Goal: Task Accomplishment & Management: Manage account settings

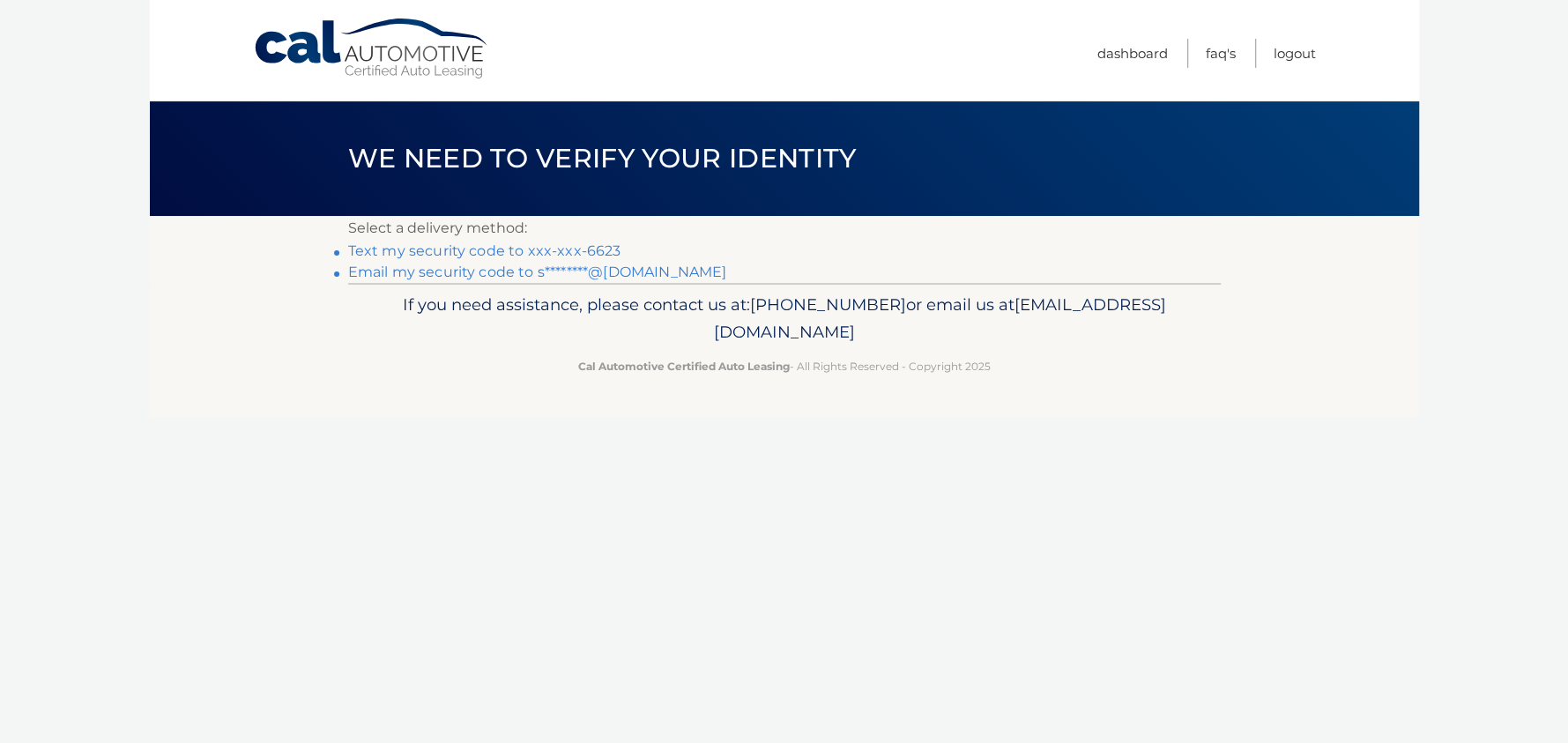
click at [523, 251] on link "Text my security code to xxx-xxx-6623" at bounding box center [485, 250] width 273 height 17
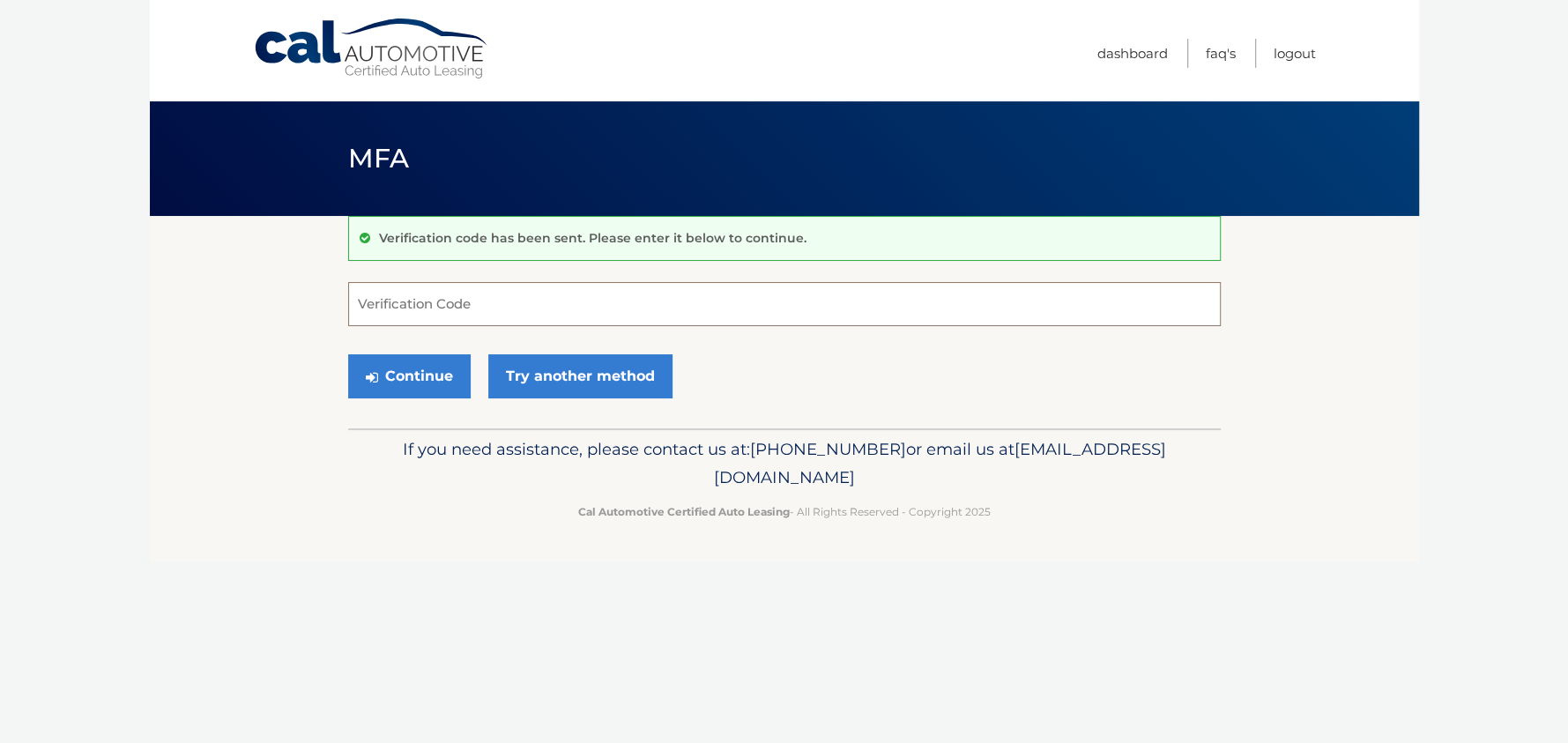
click at [483, 301] on input "Verification Code" at bounding box center [785, 304] width 873 height 44
type input "227132"
click at [443, 373] on button "Continue" at bounding box center [409, 376] width 123 height 44
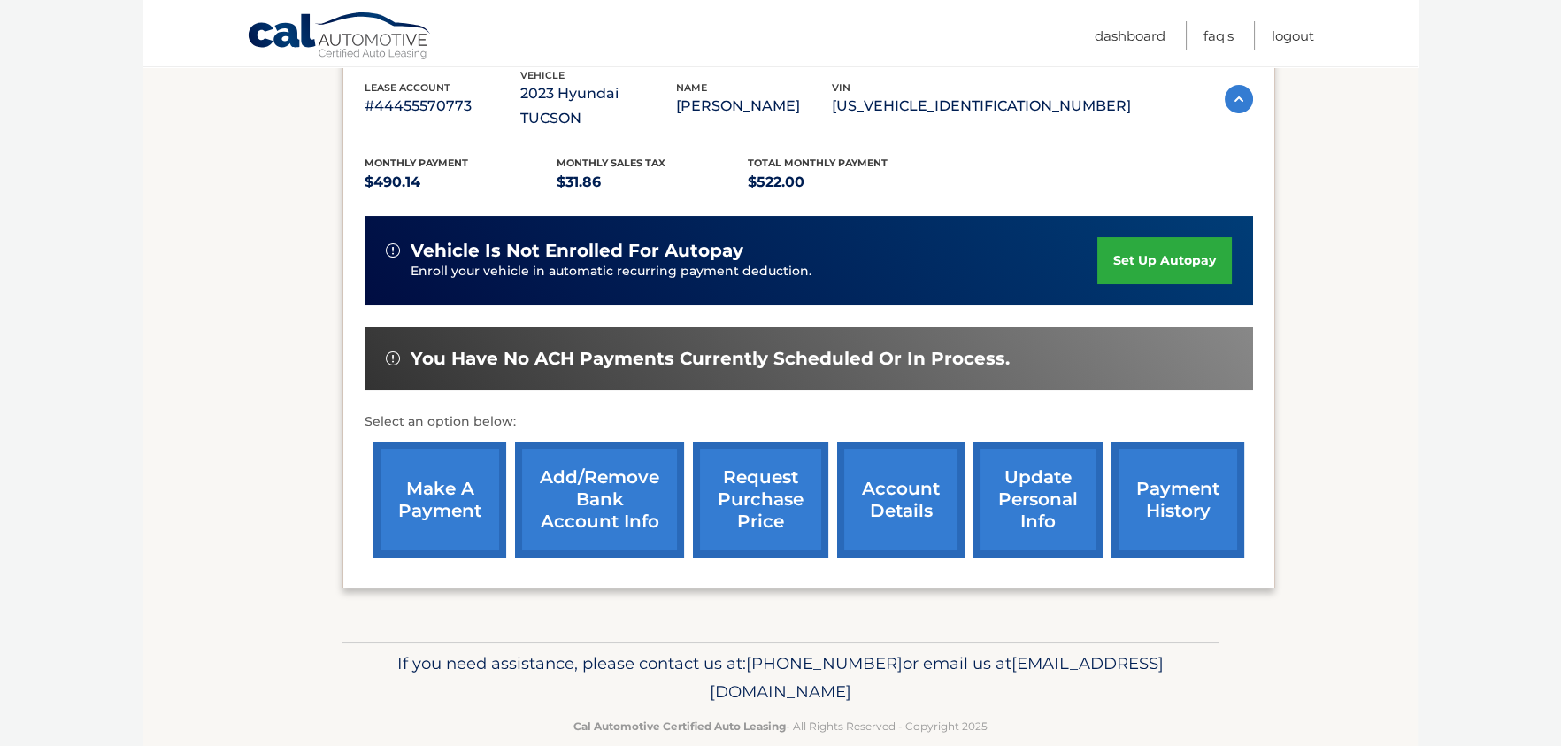
scroll to position [322, 0]
click at [444, 473] on link "make a payment" at bounding box center [439, 499] width 133 height 116
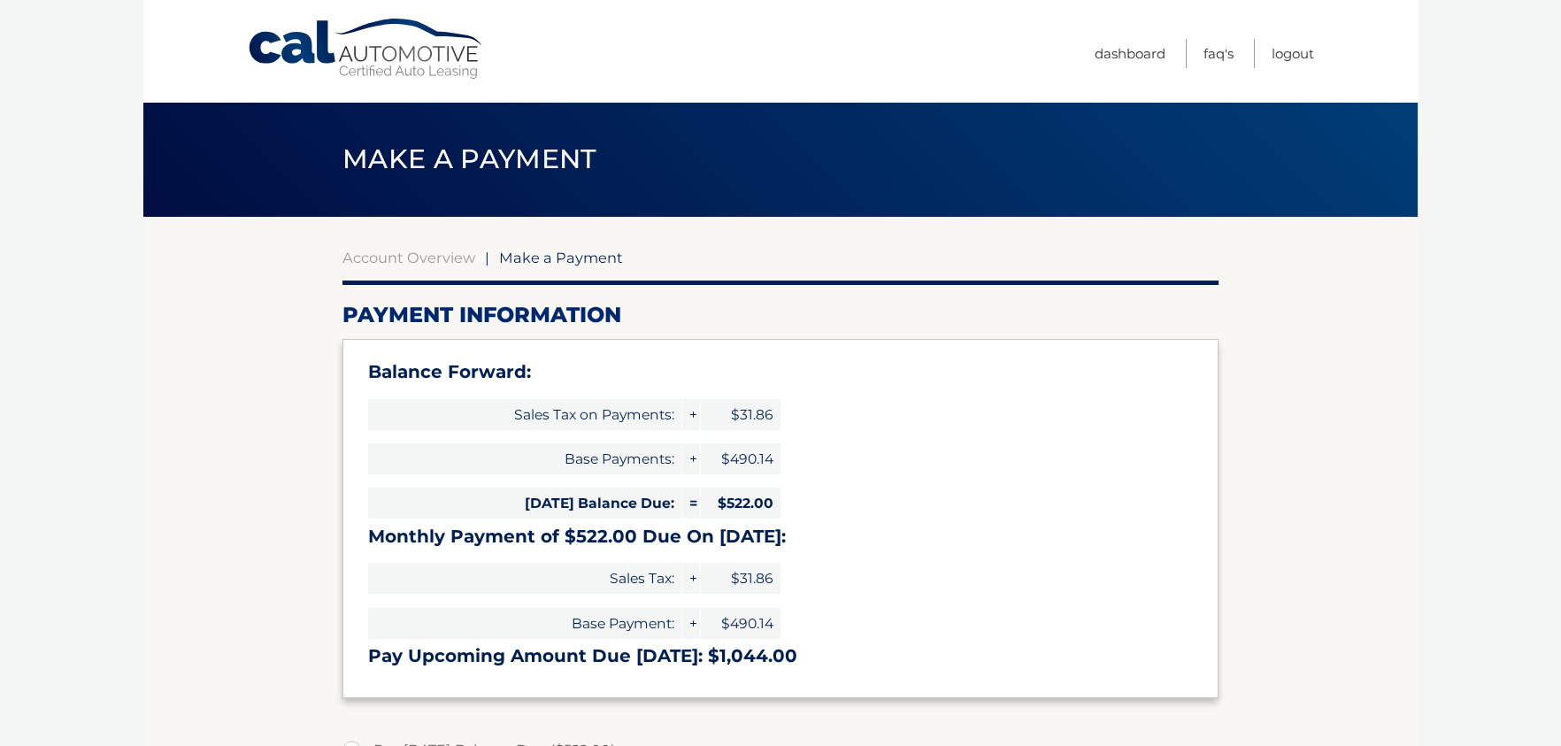
select select "ZGFkYzk5ZjYtYjQ3Yi00ZWNmLWE1MzItYzMwM2RlODE1OTlj"
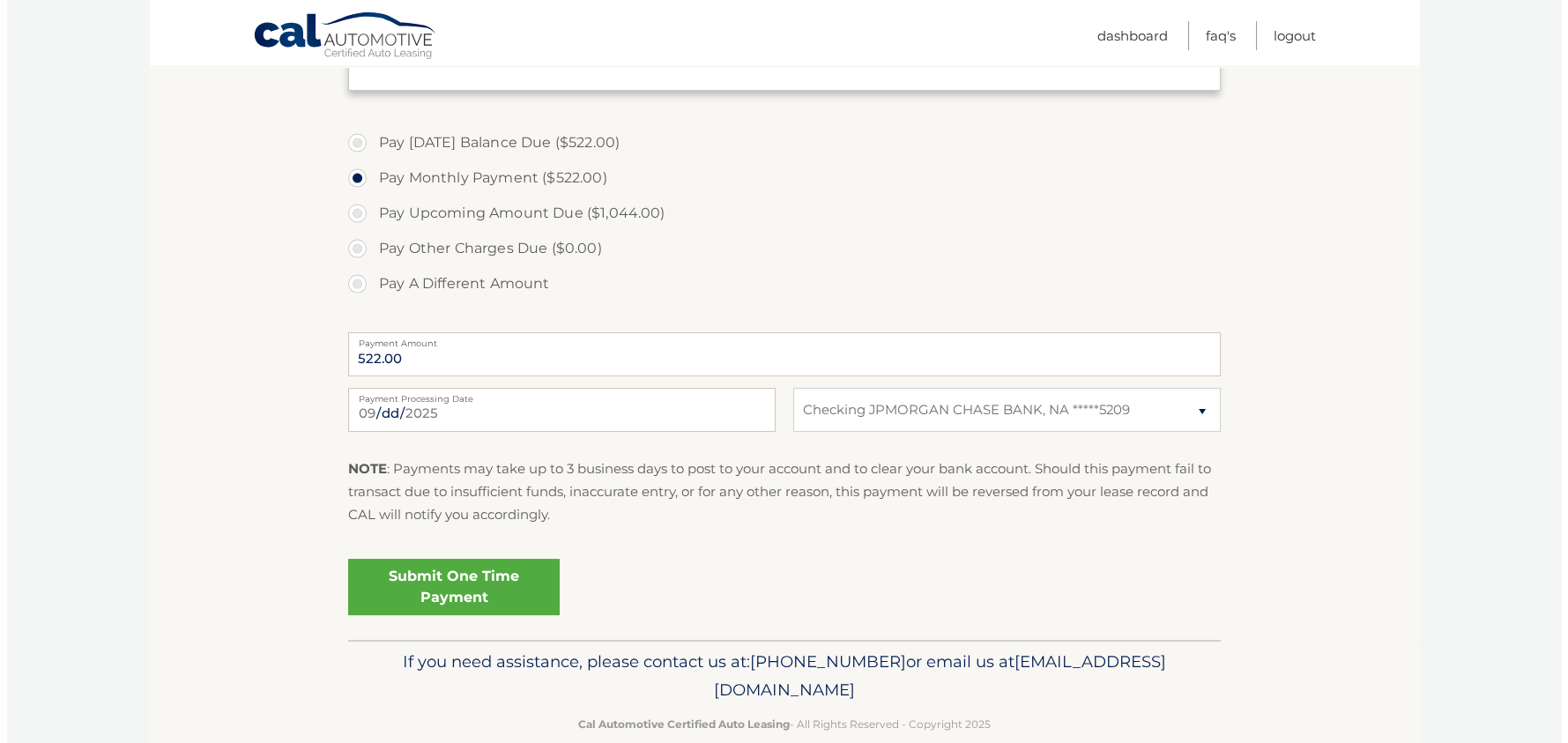
scroll to position [635, 0]
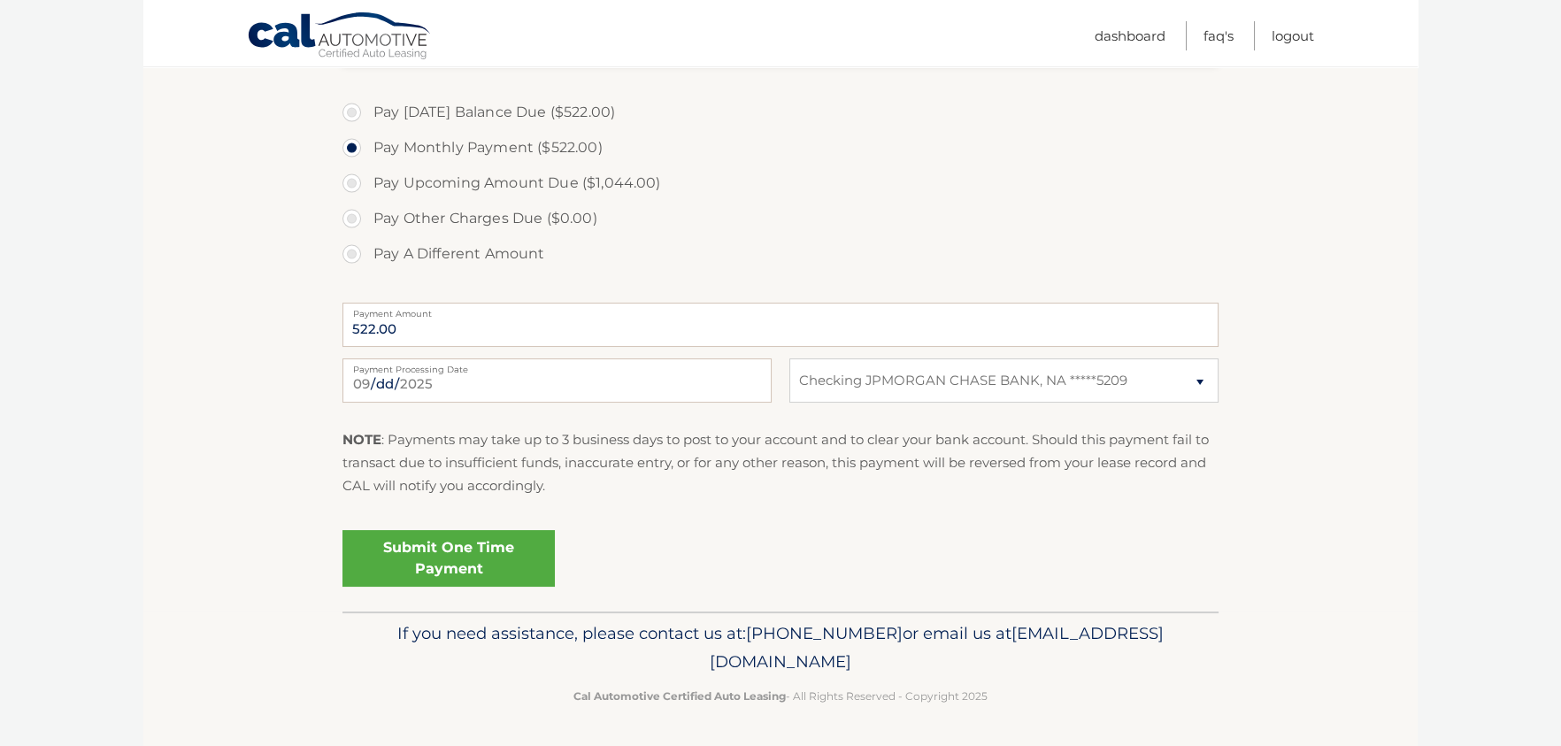
click at [489, 560] on link "Submit One Time Payment" at bounding box center [448, 558] width 212 height 57
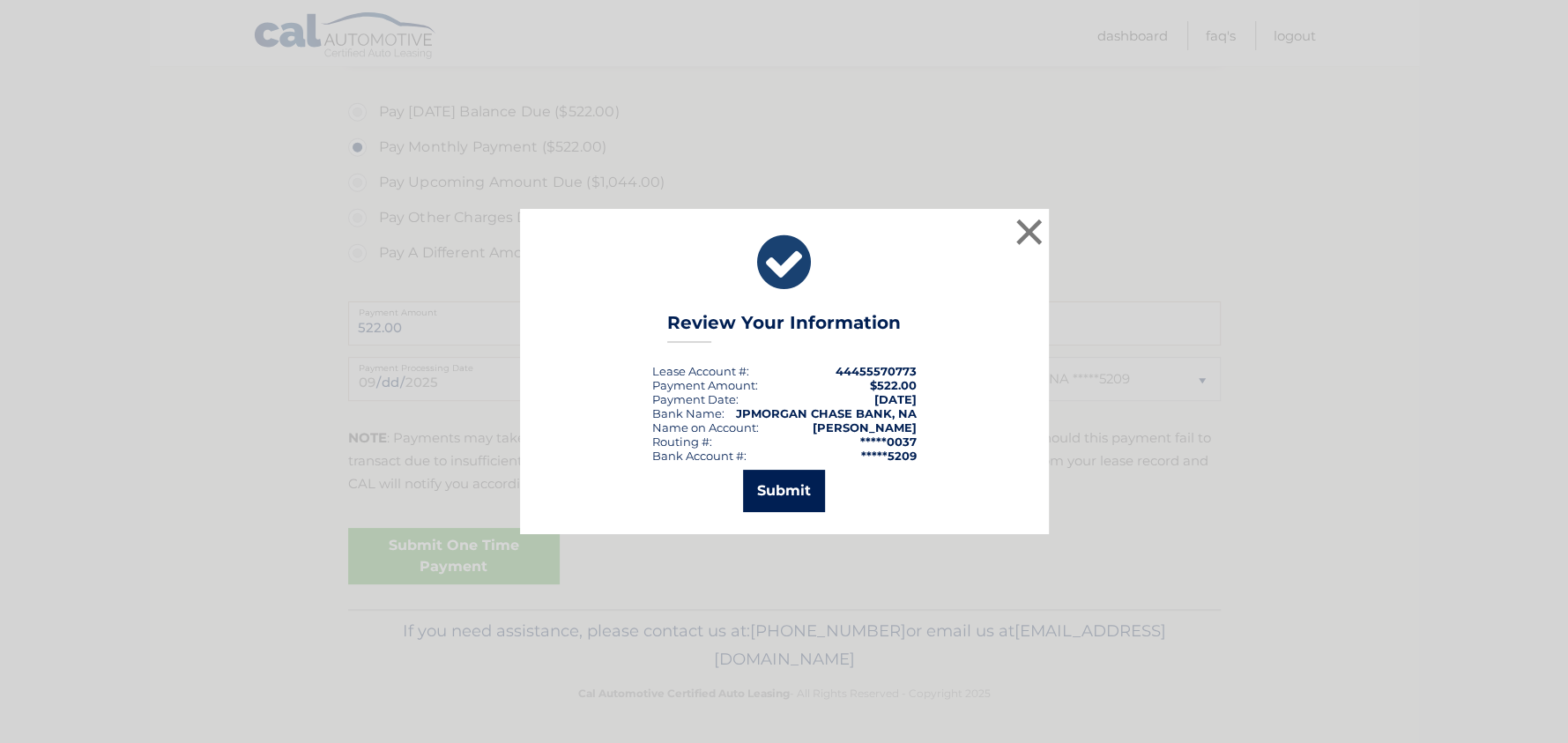
click at [791, 483] on button "Submit" at bounding box center [784, 491] width 82 height 42
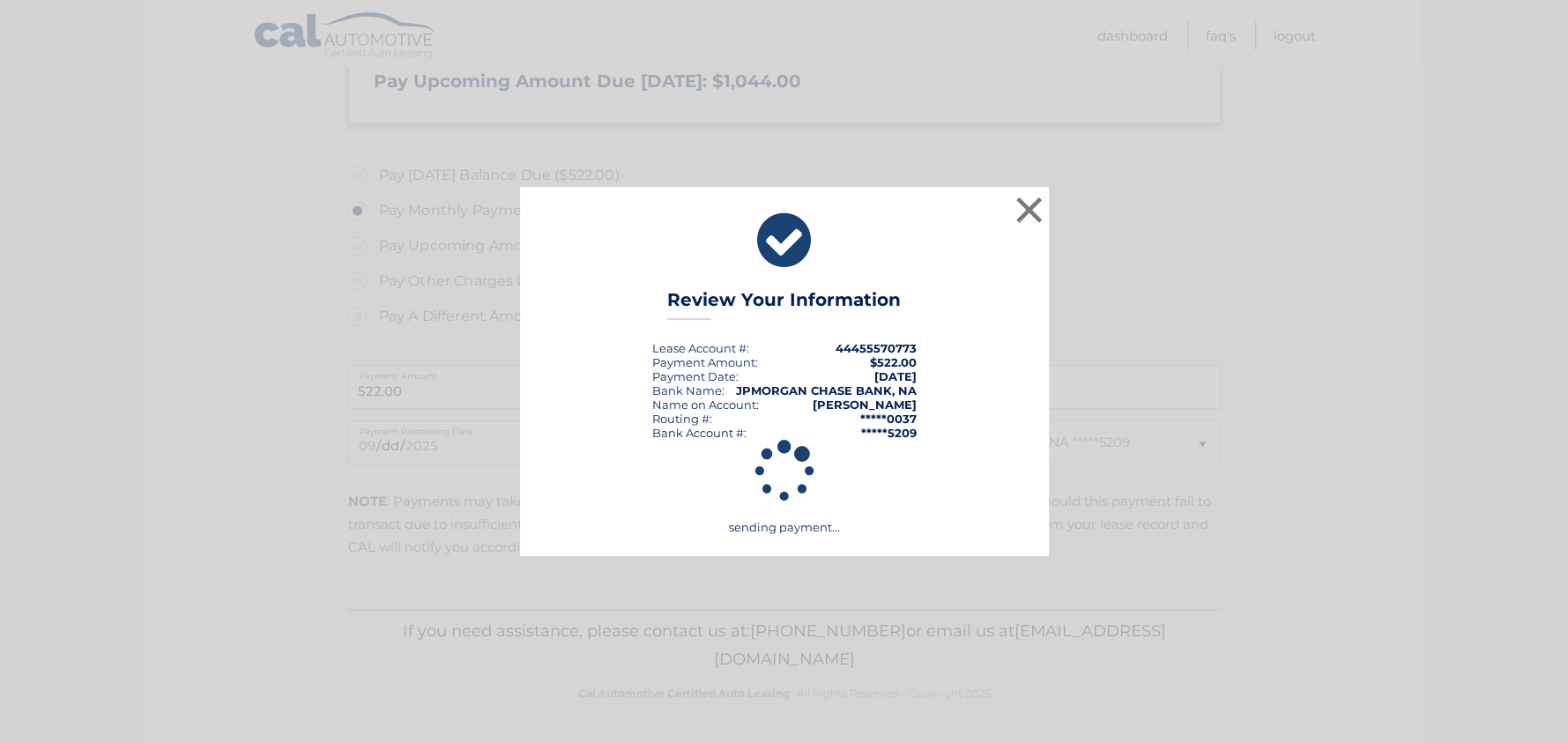
scroll to position [572, 0]
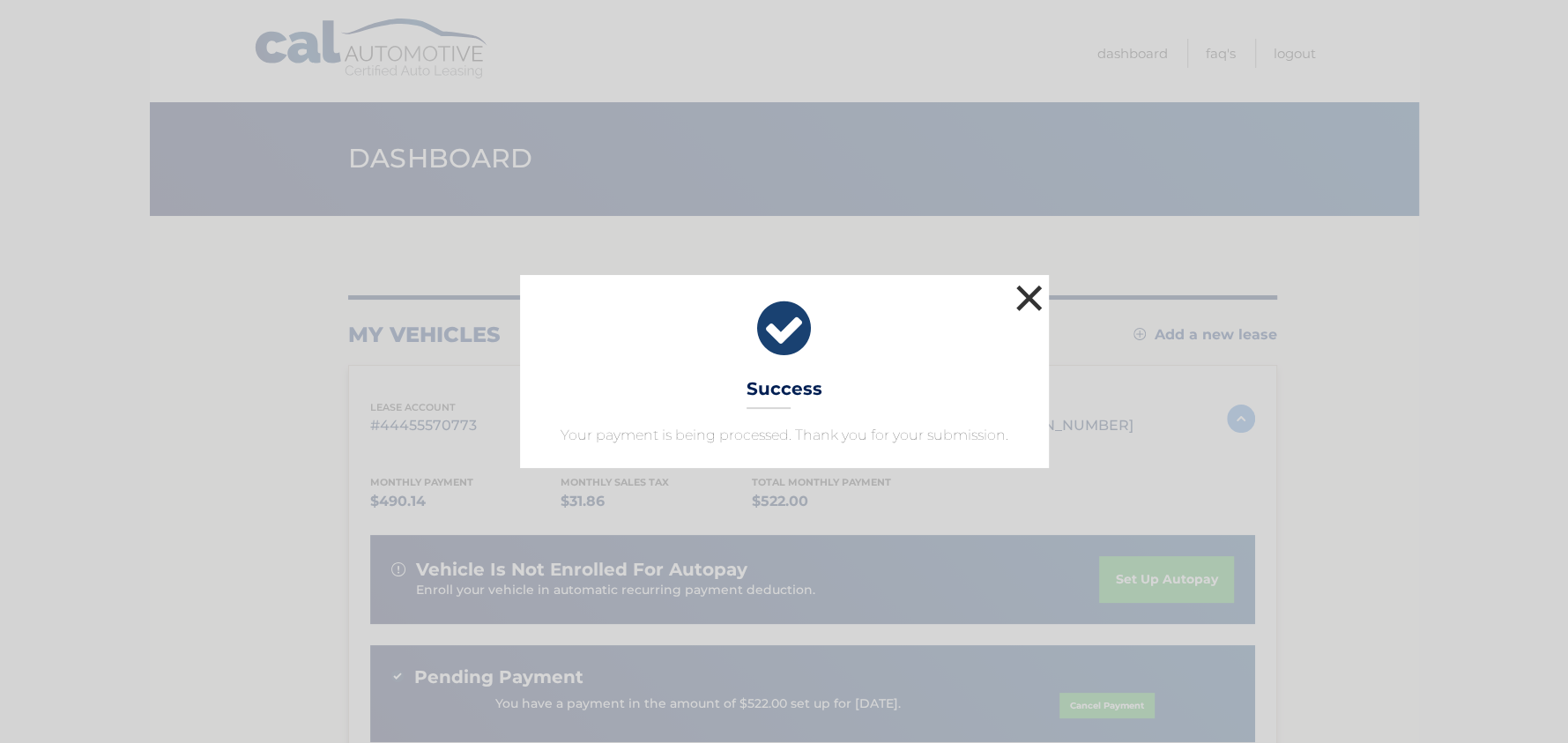
click at [1026, 303] on button "×" at bounding box center [1029, 297] width 35 height 35
